Goal: Use online tool/utility

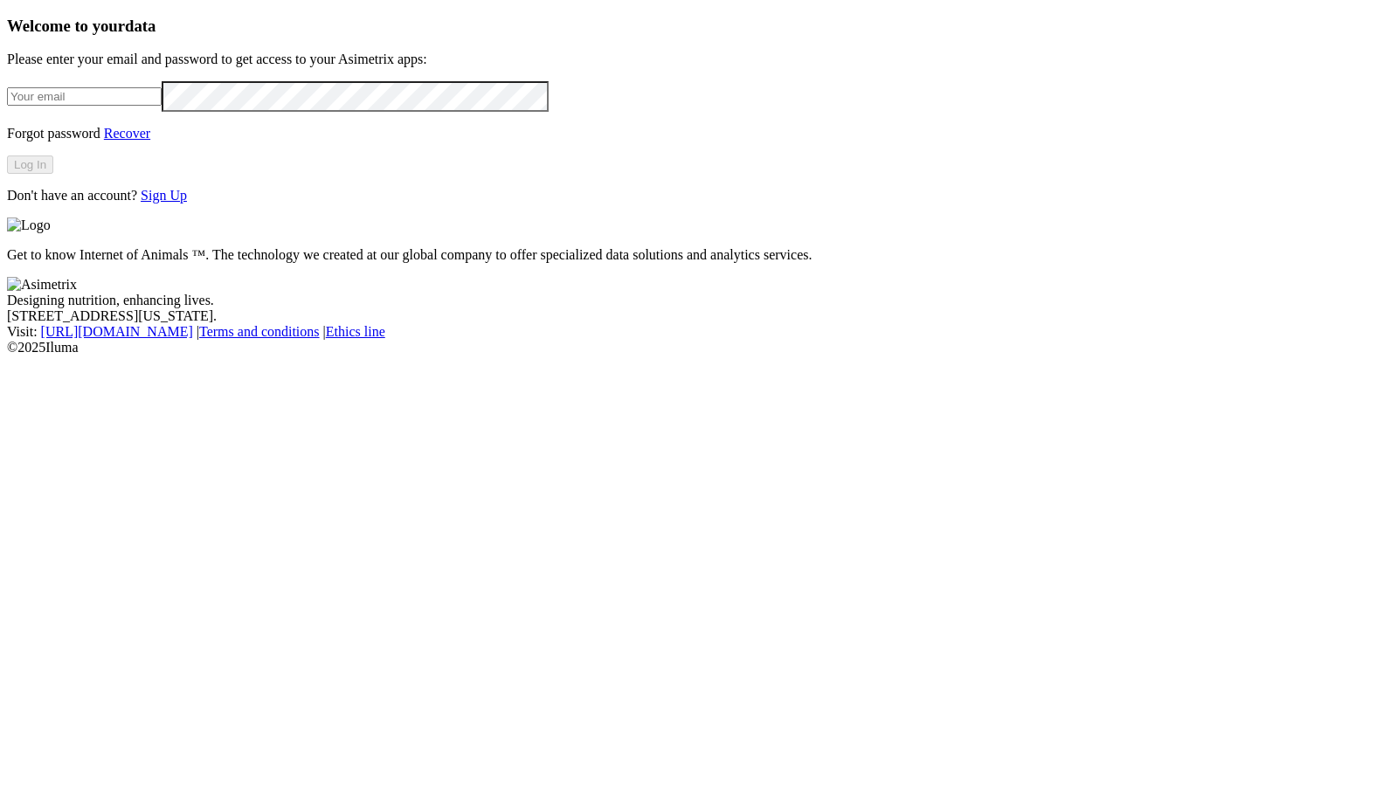
type input "[PERSON_NAME][EMAIL_ADDRESS][PERSON_NAME][DOMAIN_NAME]"
click at [53, 174] on button "Log In" at bounding box center [30, 164] width 46 height 18
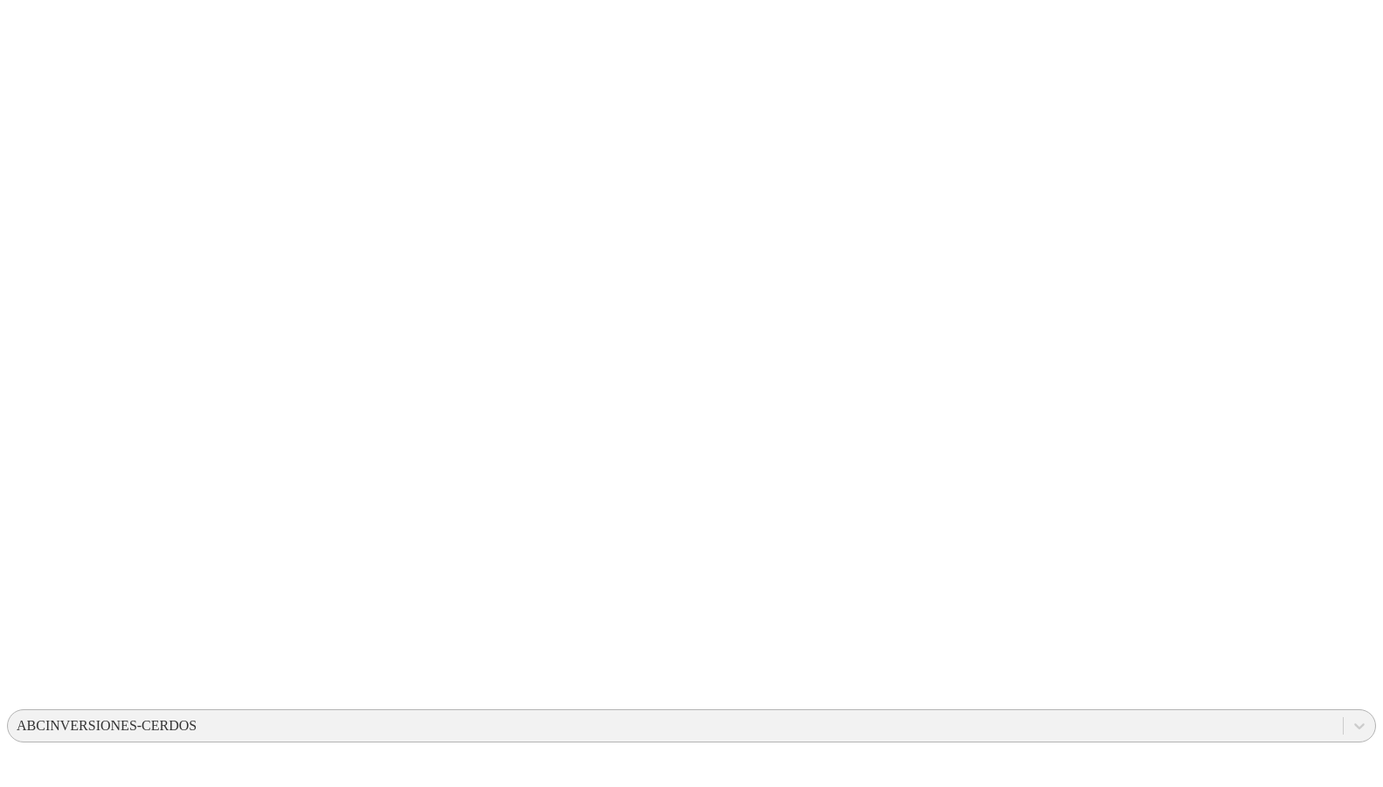
click at [197, 718] on div "ABCINVERSIONES-CERDOS" at bounding box center [107, 726] width 180 height 16
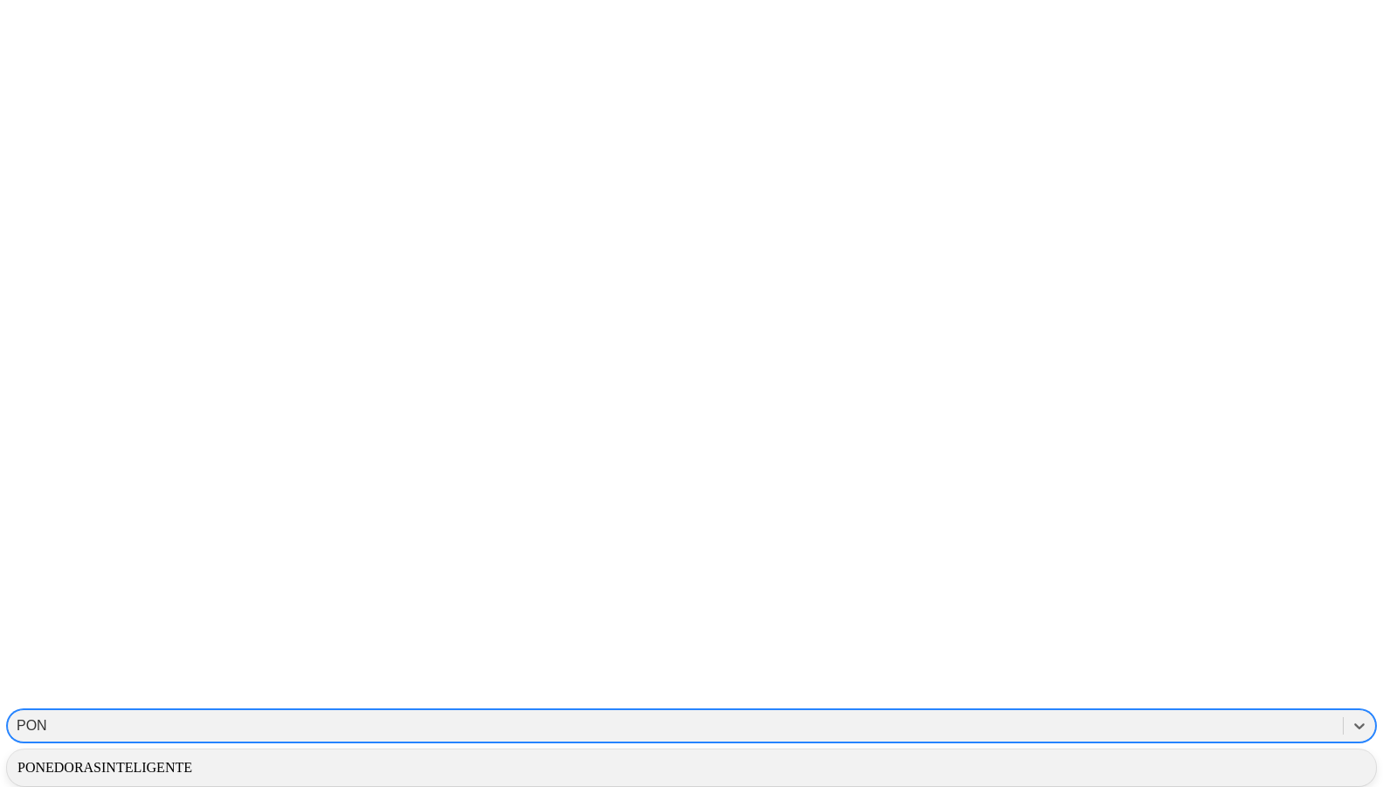
type input "PONE"
click at [1095, 753] on div "PONEDORASINTELIGENTE" at bounding box center [691, 768] width 1369 height 30
